Goal: Navigation & Orientation: Find specific page/section

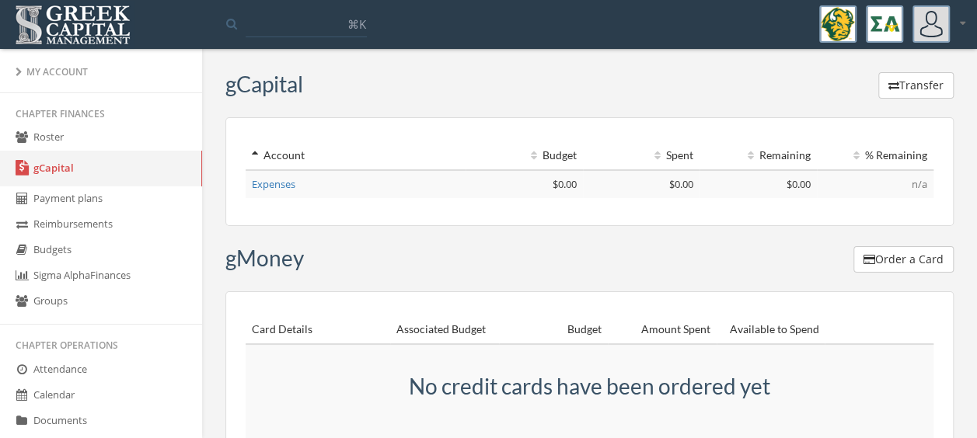
click at [108, 206] on link "Payment plans" at bounding box center [101, 200] width 202 height 26
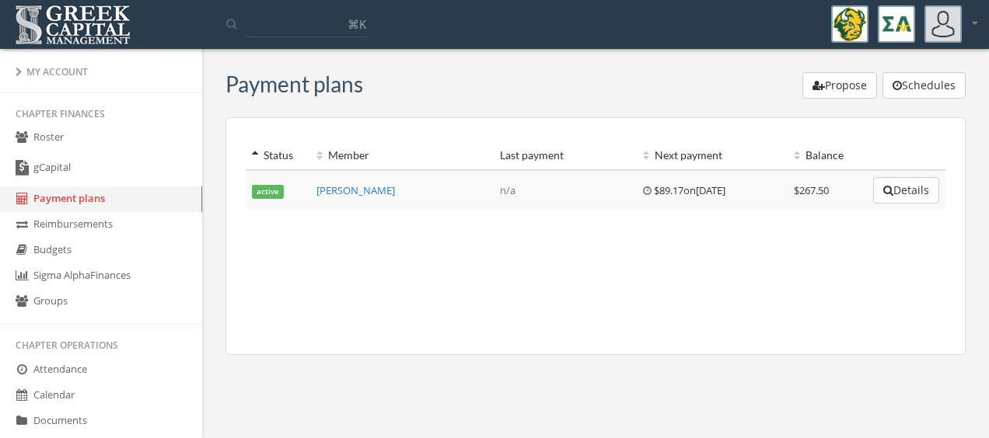
click at [602, 353] on div "Status Member Last payment Next payment Balance active [PERSON_NAME], K n/a $89…" at bounding box center [595, 236] width 740 height 238
click at [920, 87] on button "Schedules" at bounding box center [923, 85] width 83 height 26
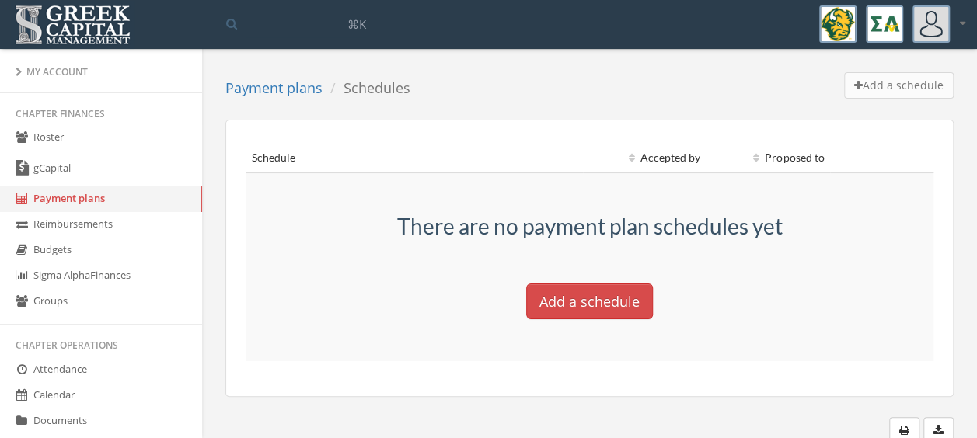
click at [596, 308] on button "Add a schedule" at bounding box center [589, 302] width 127 height 36
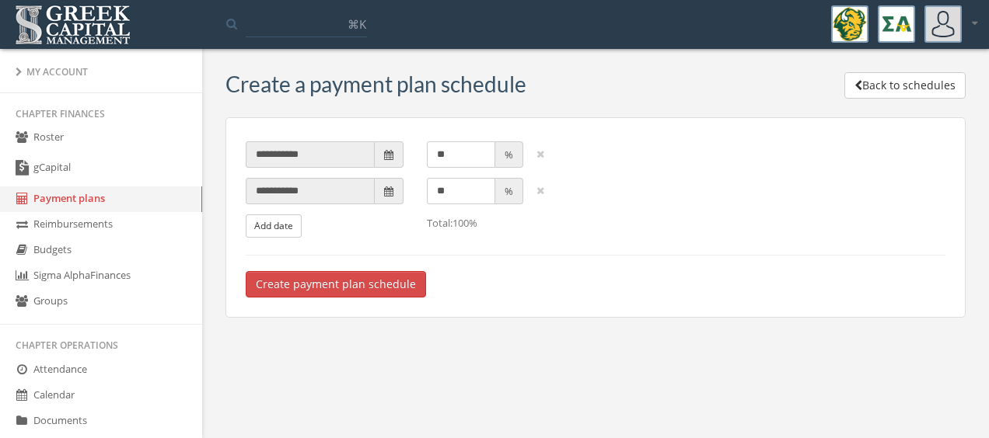
click at [868, 89] on button "Back to schedules" at bounding box center [904, 85] width 121 height 26
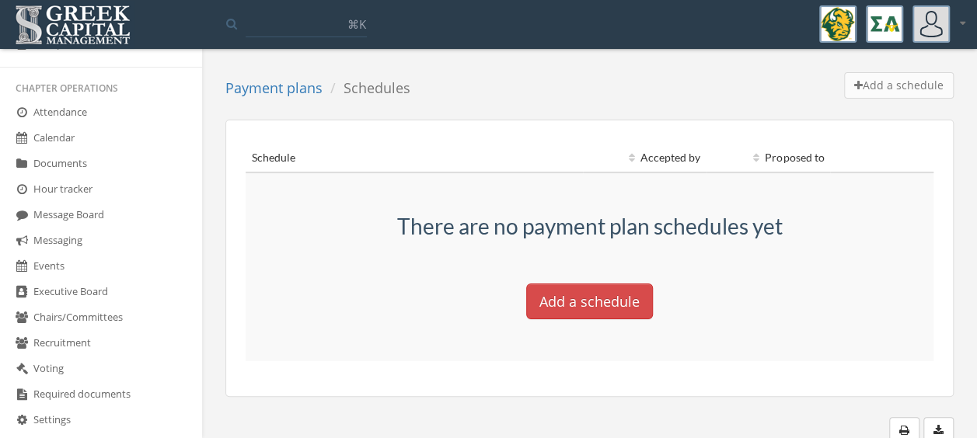
scroll to position [273, 0]
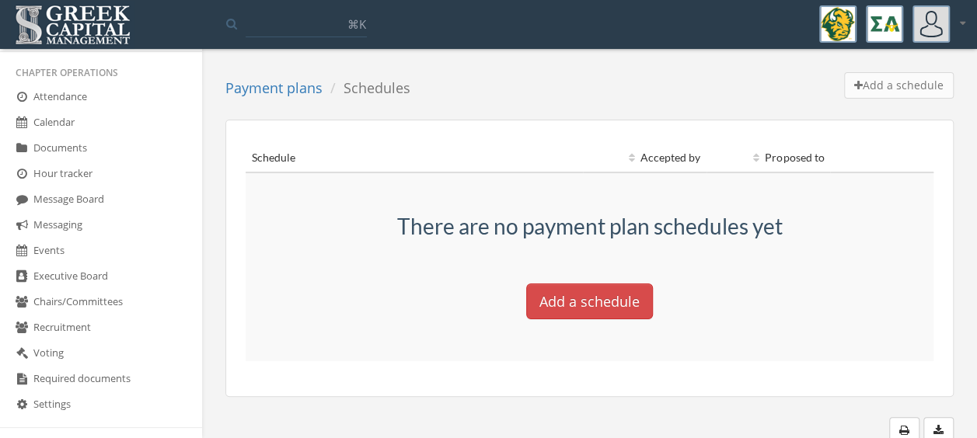
click at [110, 355] on link "Voting" at bounding box center [101, 354] width 202 height 26
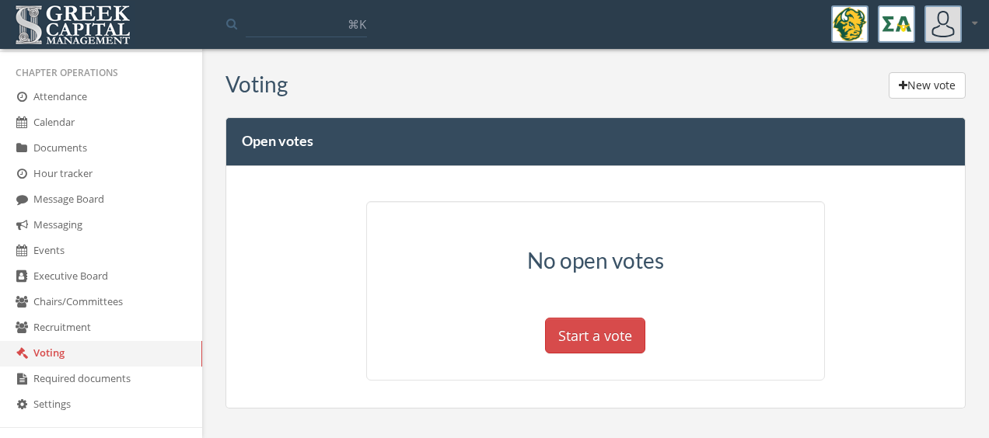
click at [931, 86] on button "New vote" at bounding box center [927, 85] width 77 height 26
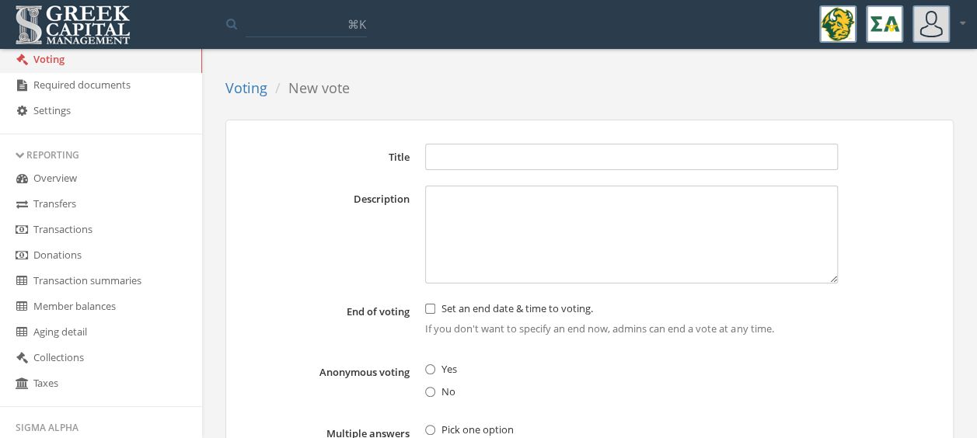
scroll to position [568, 0]
click at [93, 78] on link "Required documents" at bounding box center [101, 85] width 202 height 26
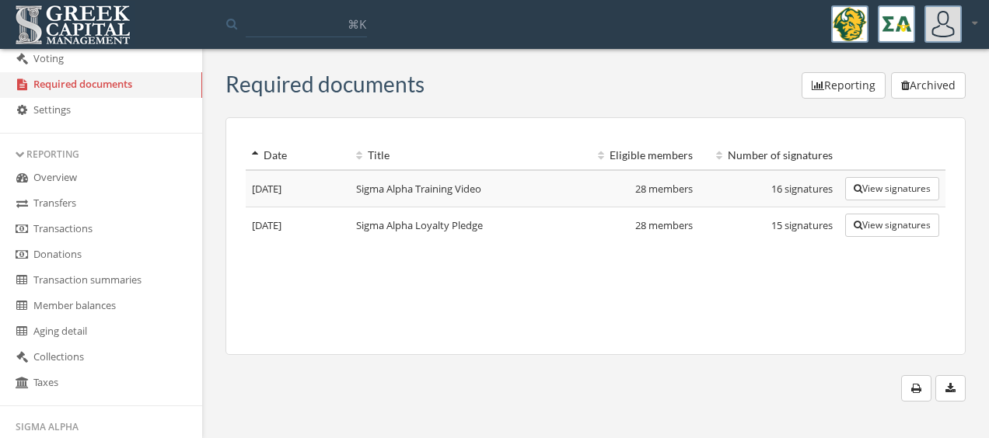
click at [871, 191] on button "View signatures" at bounding box center [892, 188] width 94 height 23
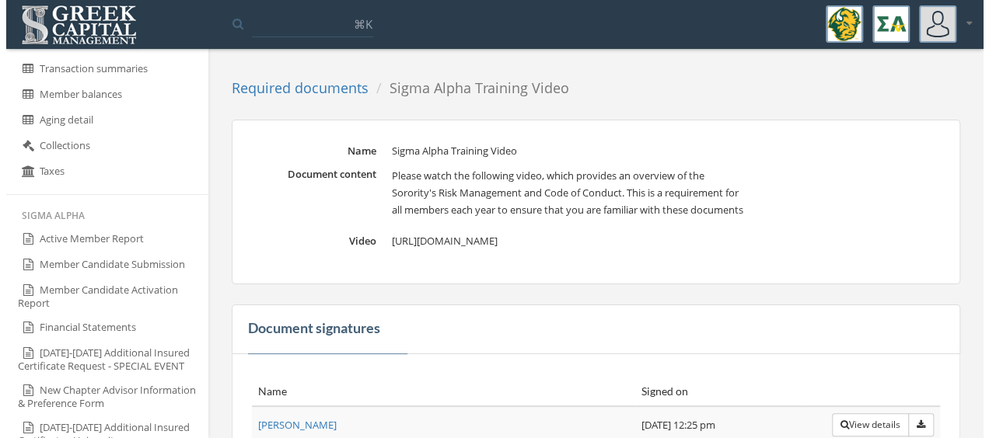
scroll to position [782, 0]
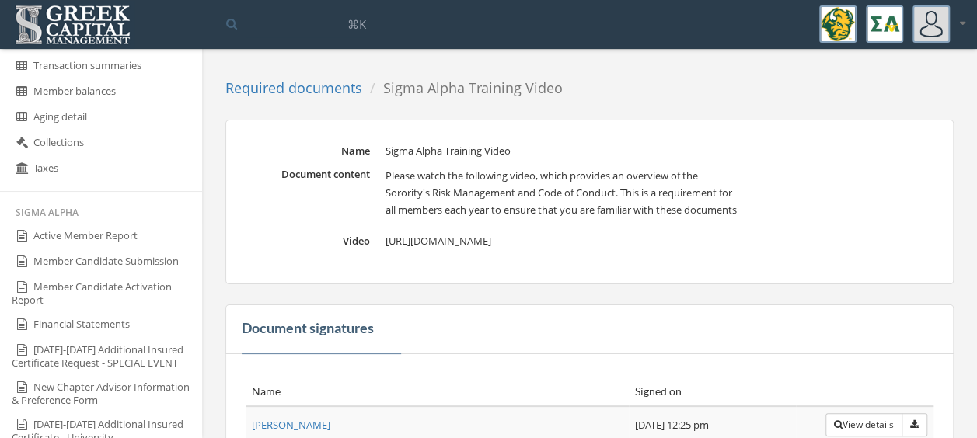
click at [51, 165] on link "Taxes" at bounding box center [101, 169] width 202 height 26
